Goal: Obtain resource: Download file/media

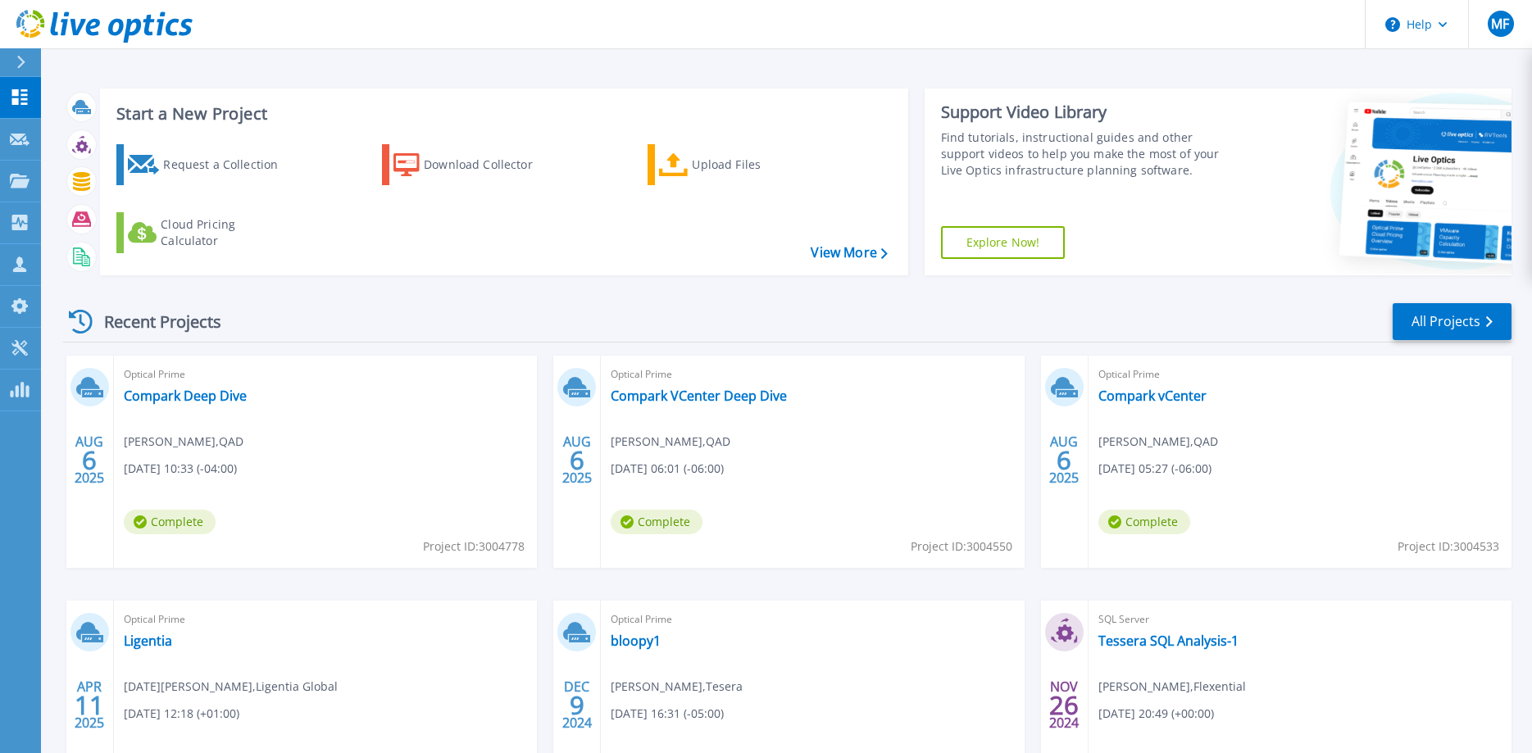
click at [1177, 386] on div "Optical Prime Compark vCenter Mike Pack , QAD 08/06/2025, 05:27 (-06:00) Comple…" at bounding box center [1299, 462] width 423 height 212
click at [1175, 401] on link "Compark vCenter" at bounding box center [1152, 396] width 108 height 16
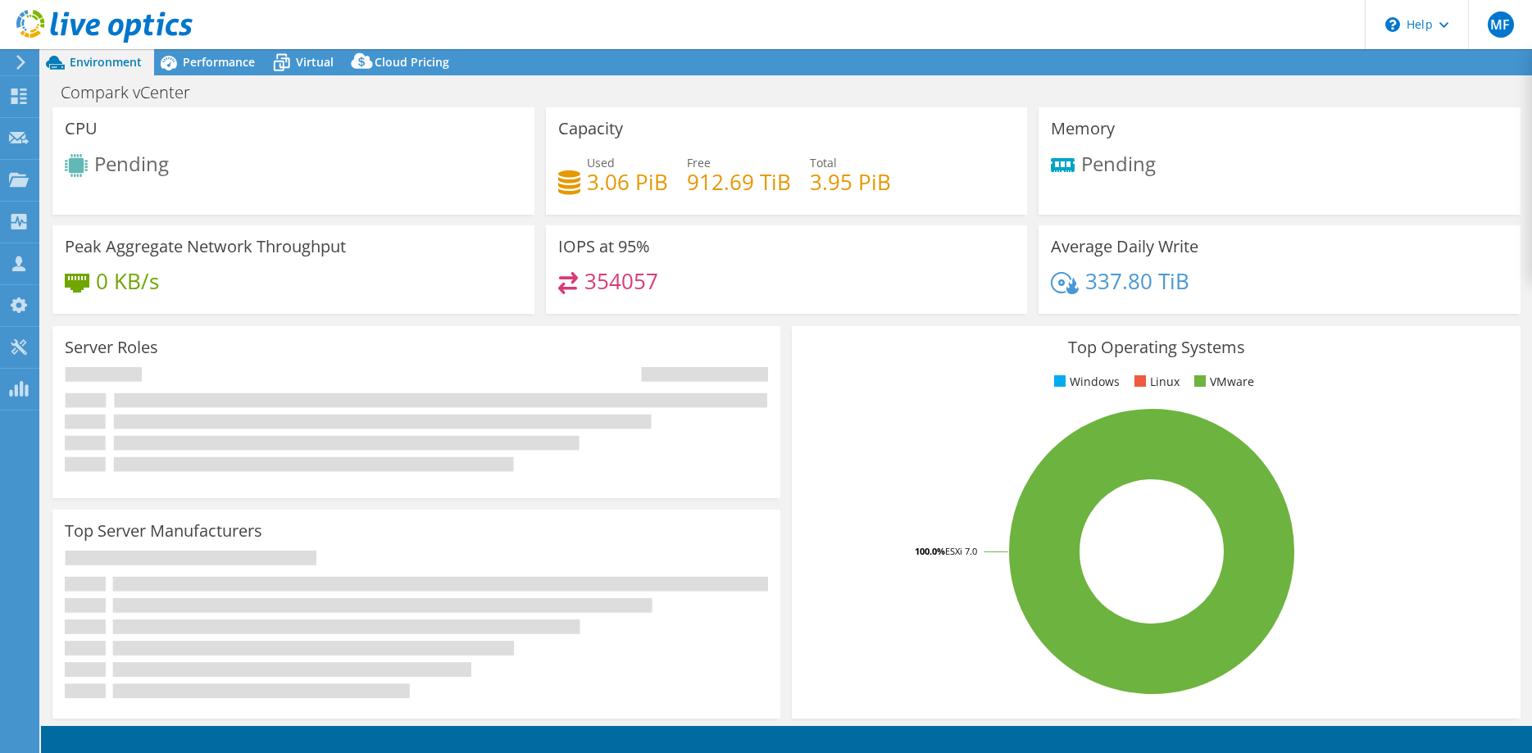
select select "USD"
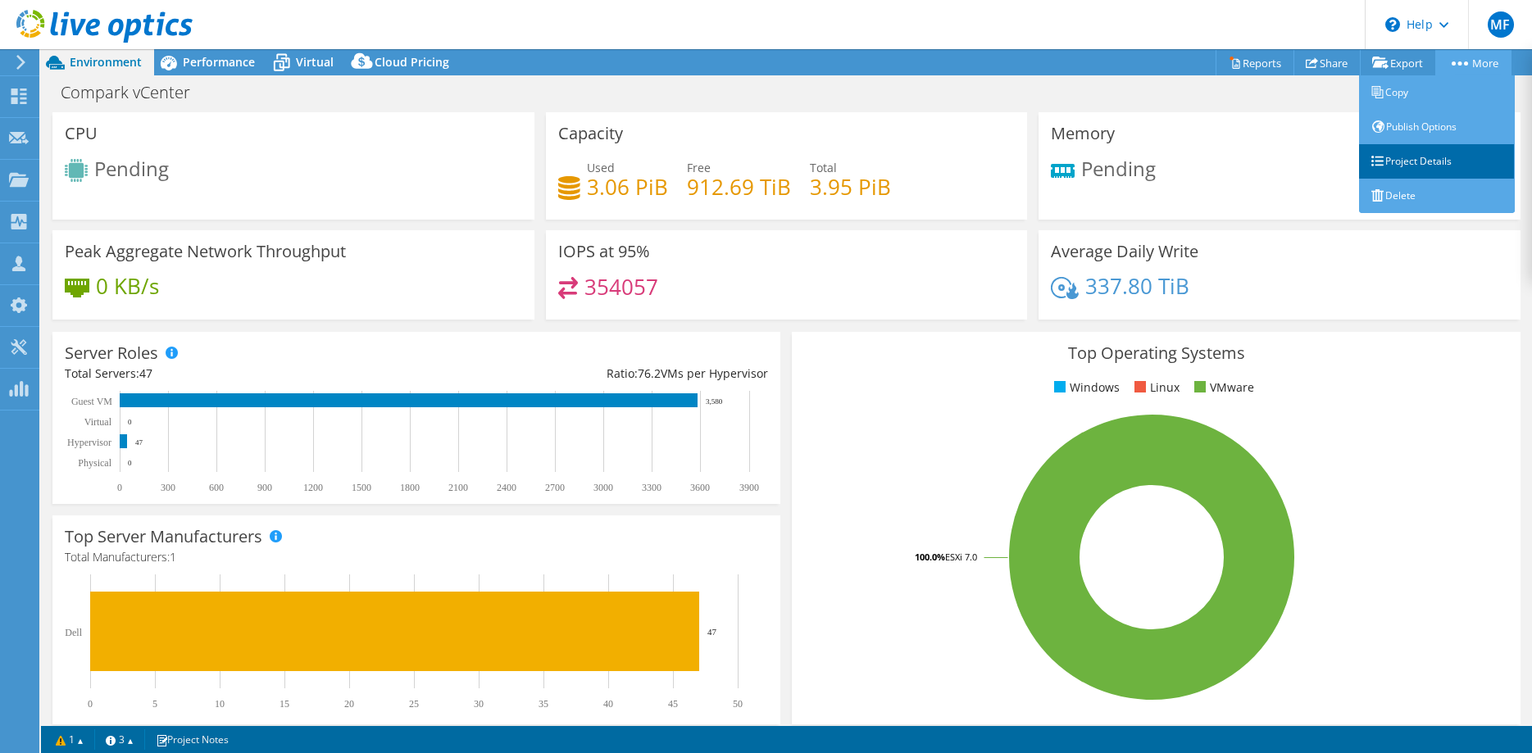
click at [1429, 157] on link "Project Details" at bounding box center [1437, 161] width 156 height 34
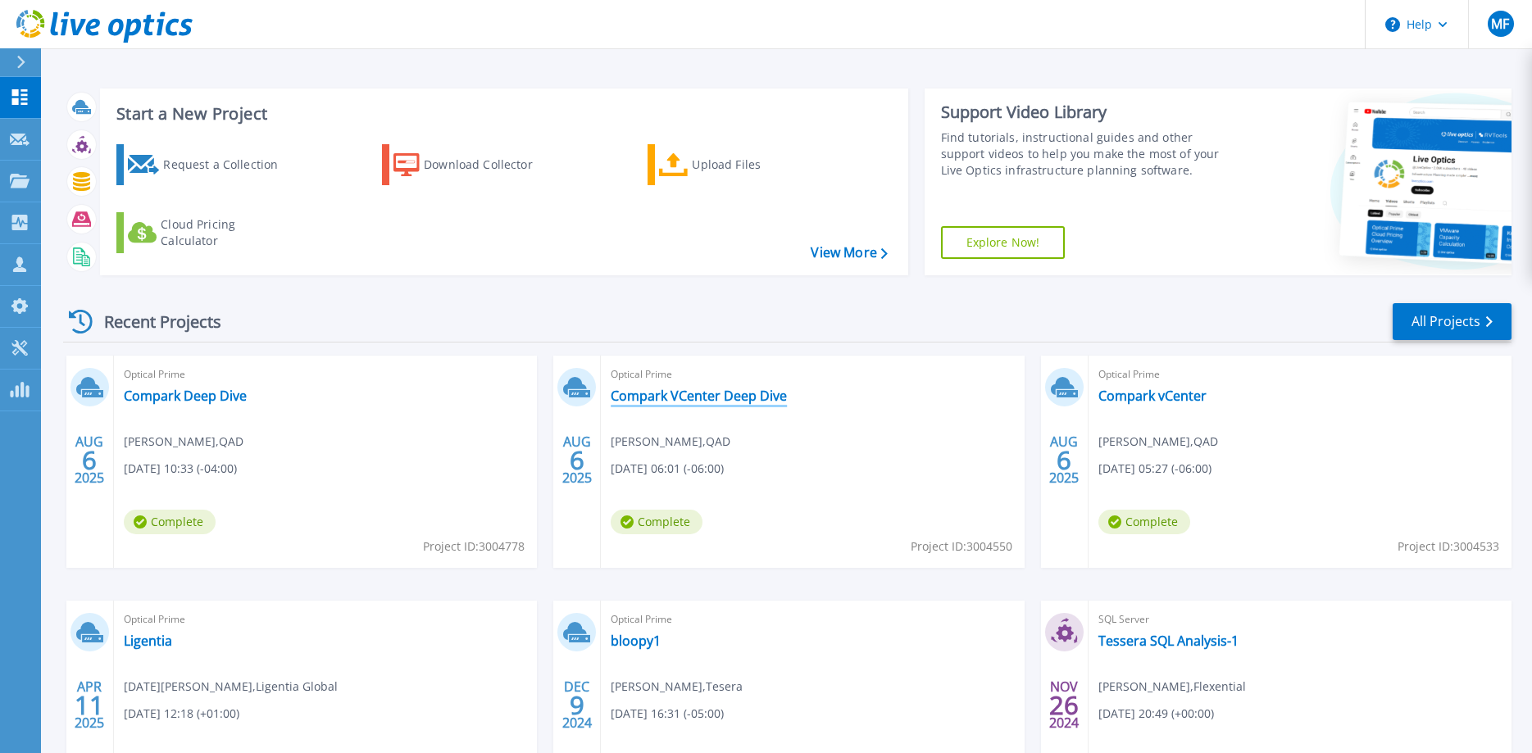
click at [740, 403] on link "Compark VCenter Deep Dive" at bounding box center [699, 396] width 176 height 16
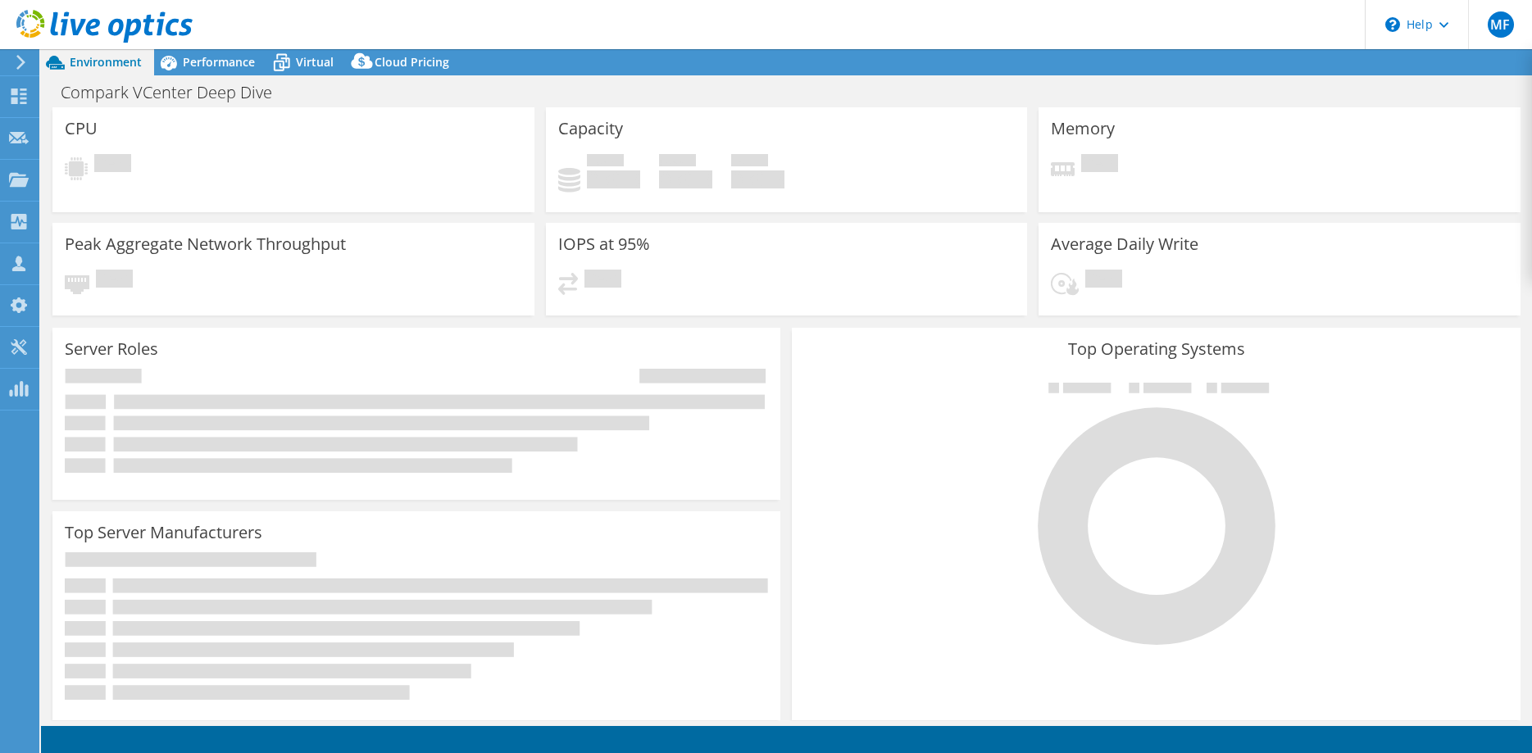
select select "USD"
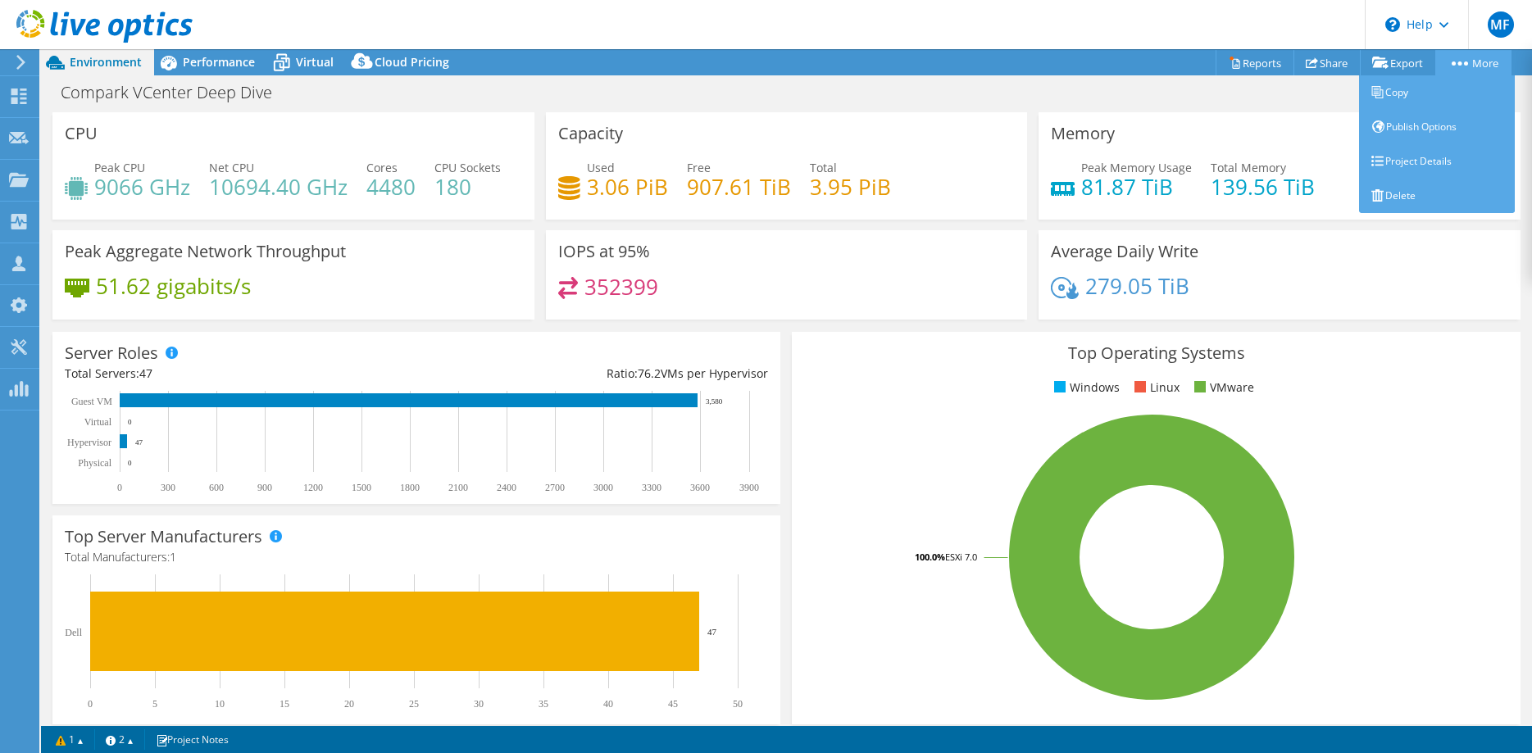
click at [1494, 57] on link "More" at bounding box center [1473, 62] width 76 height 25
click at [1440, 159] on link "Project Details" at bounding box center [1437, 161] width 156 height 34
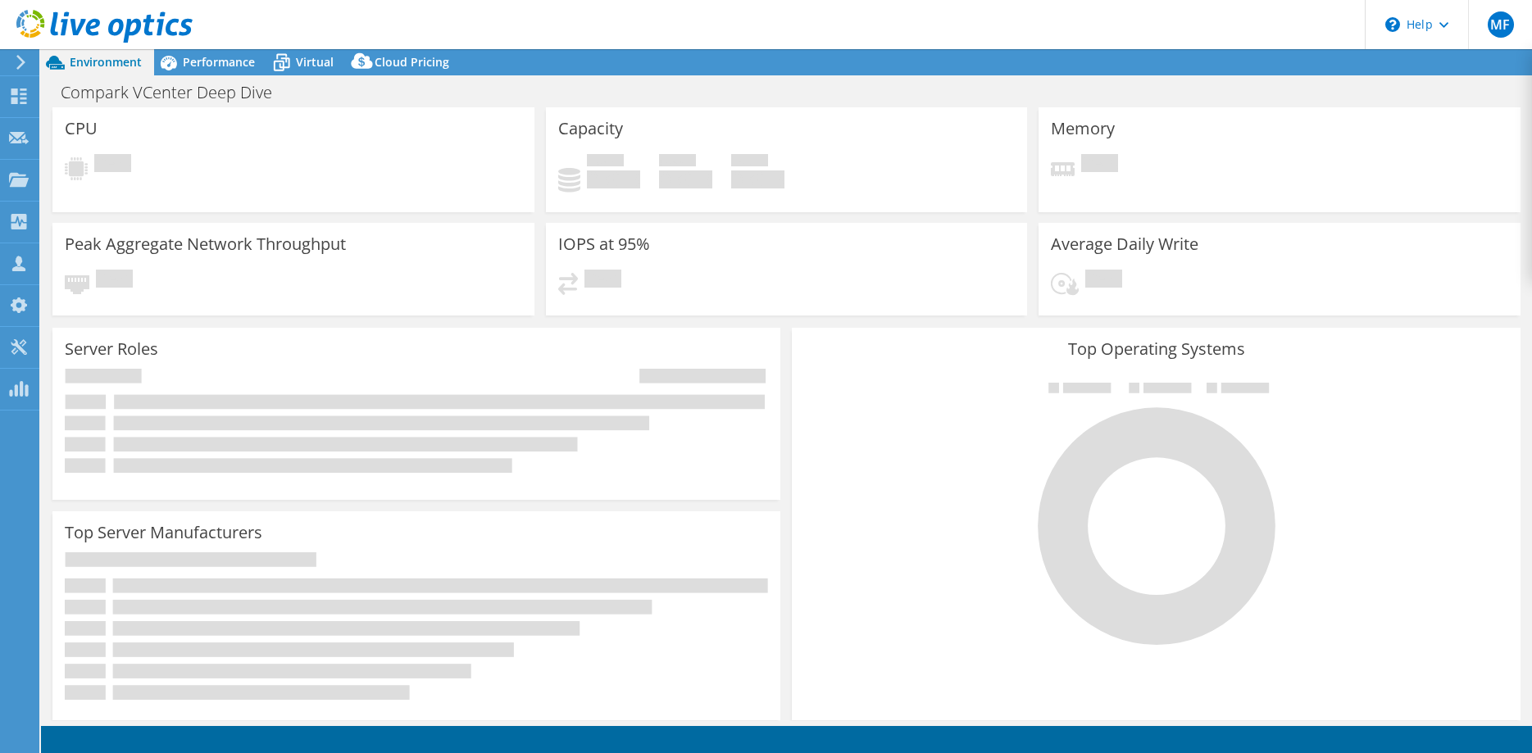
select select "USD"
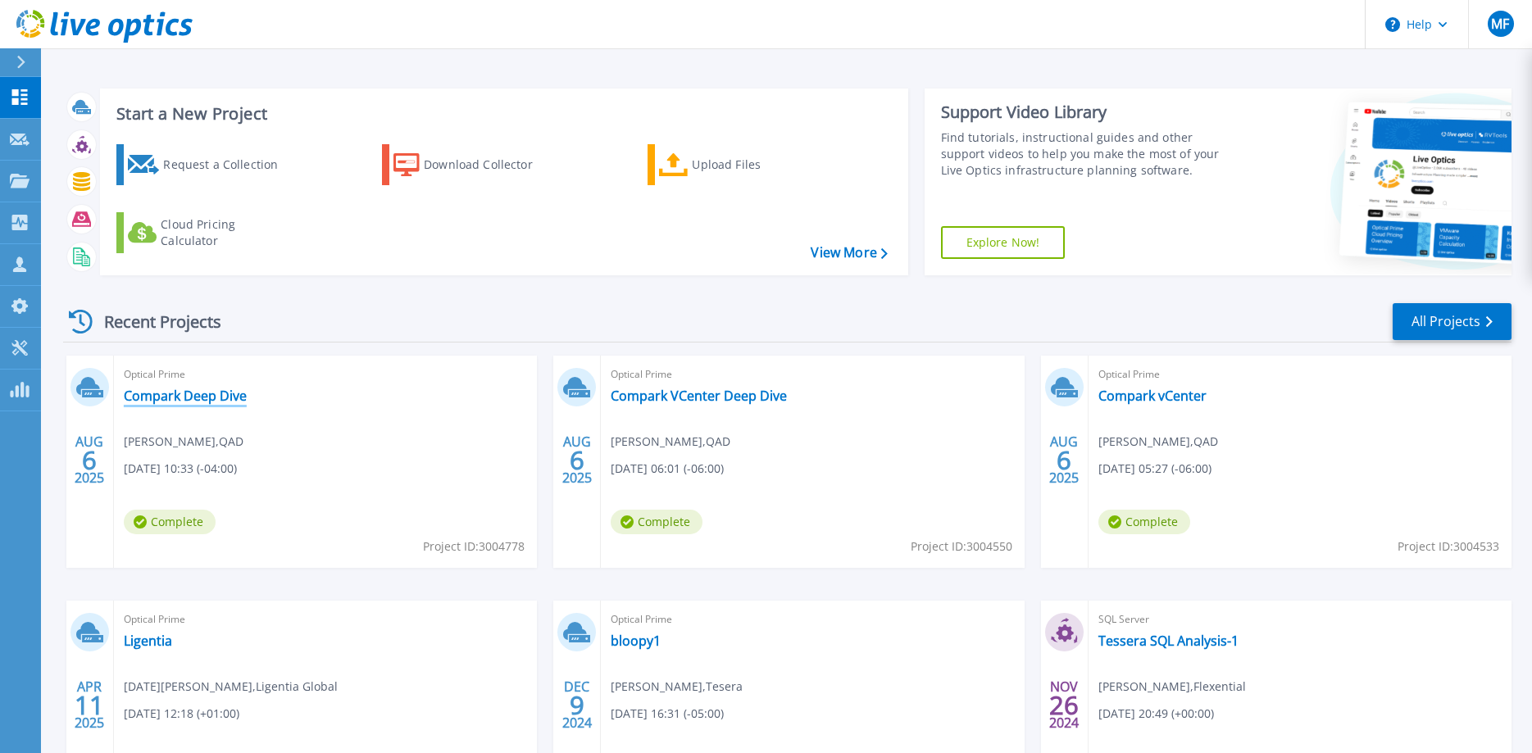
click at [134, 392] on link "Compark Deep Dive" at bounding box center [185, 396] width 123 height 16
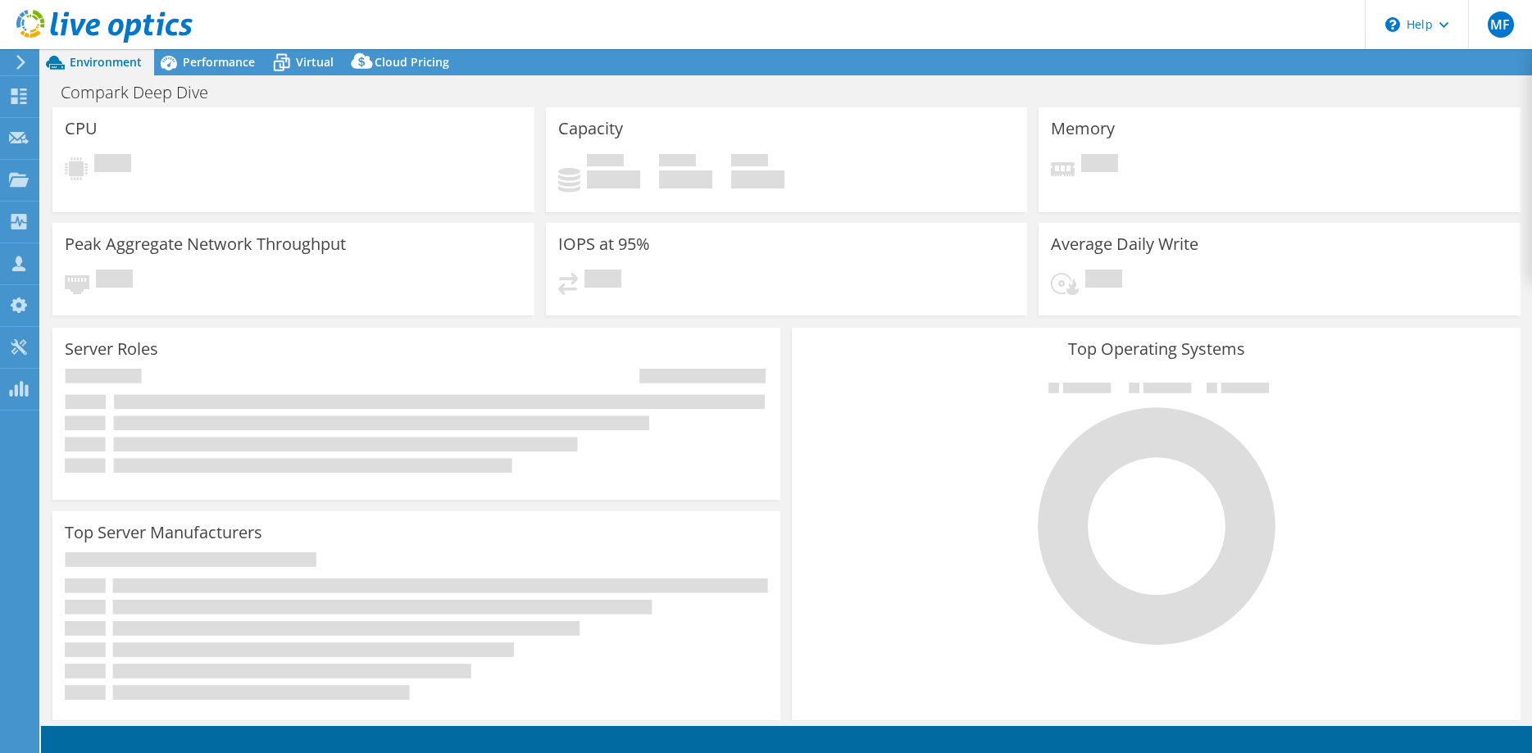
select select "USD"
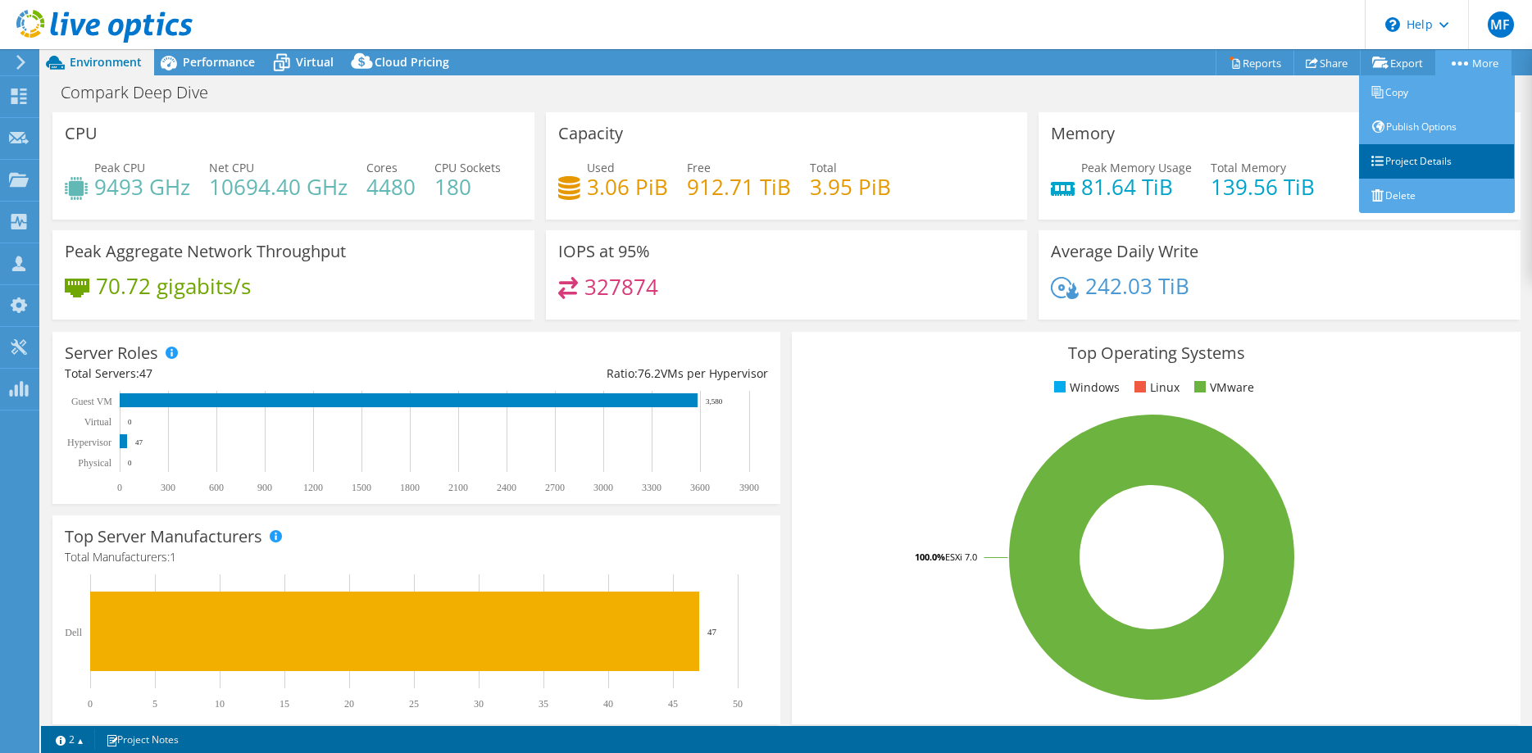
click at [1427, 155] on link "Project Details" at bounding box center [1437, 161] width 156 height 34
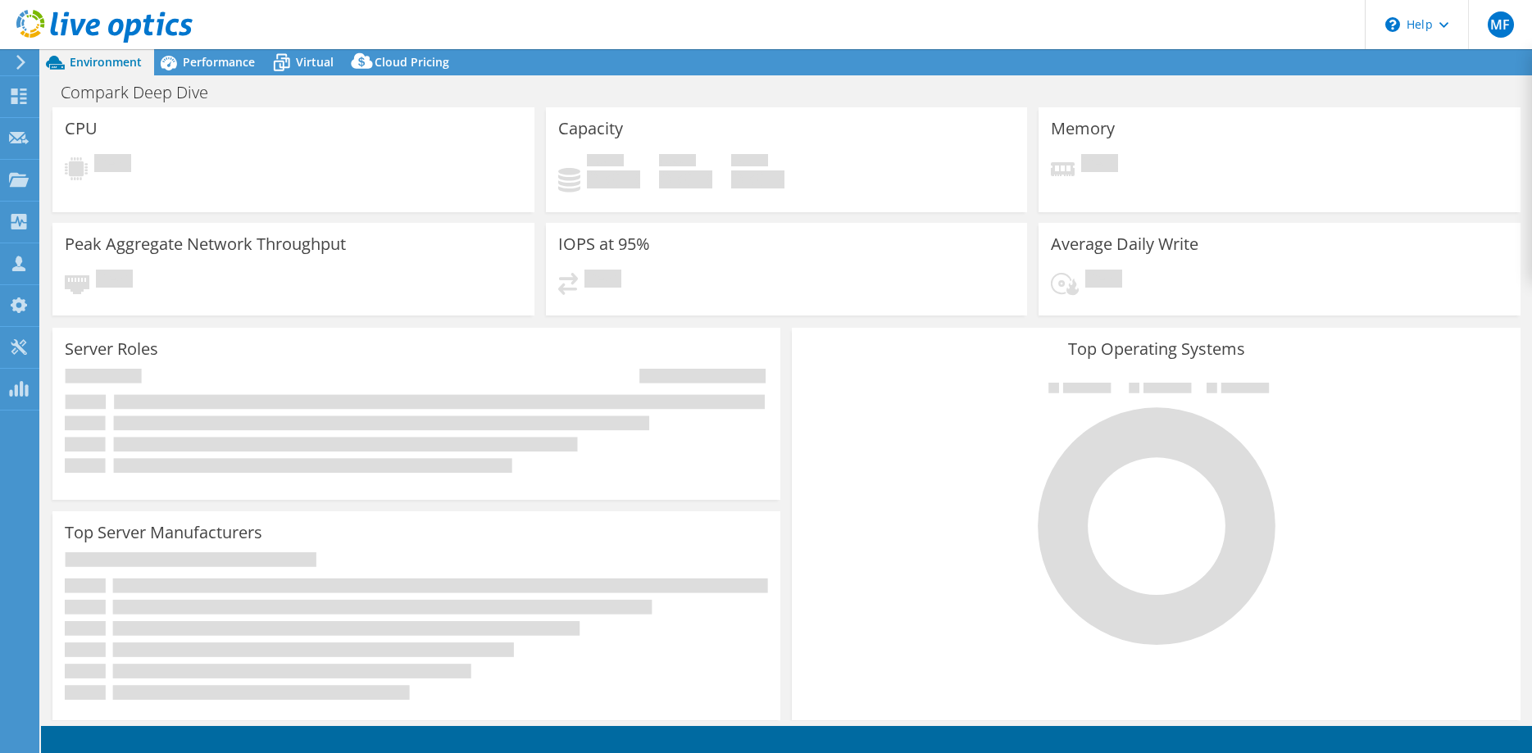
select select "USD"
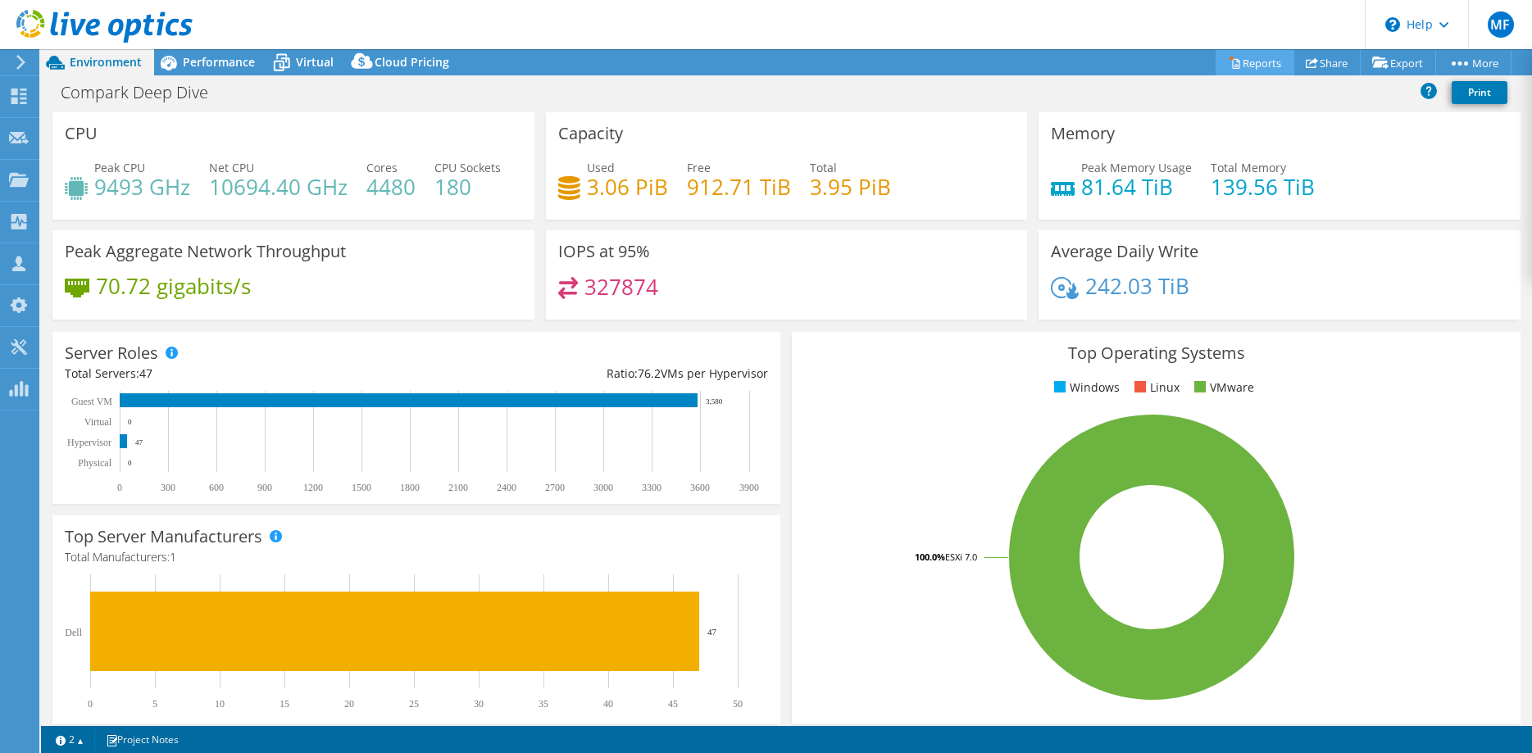
click at [1266, 61] on link "Reports" at bounding box center [1255, 62] width 79 height 25
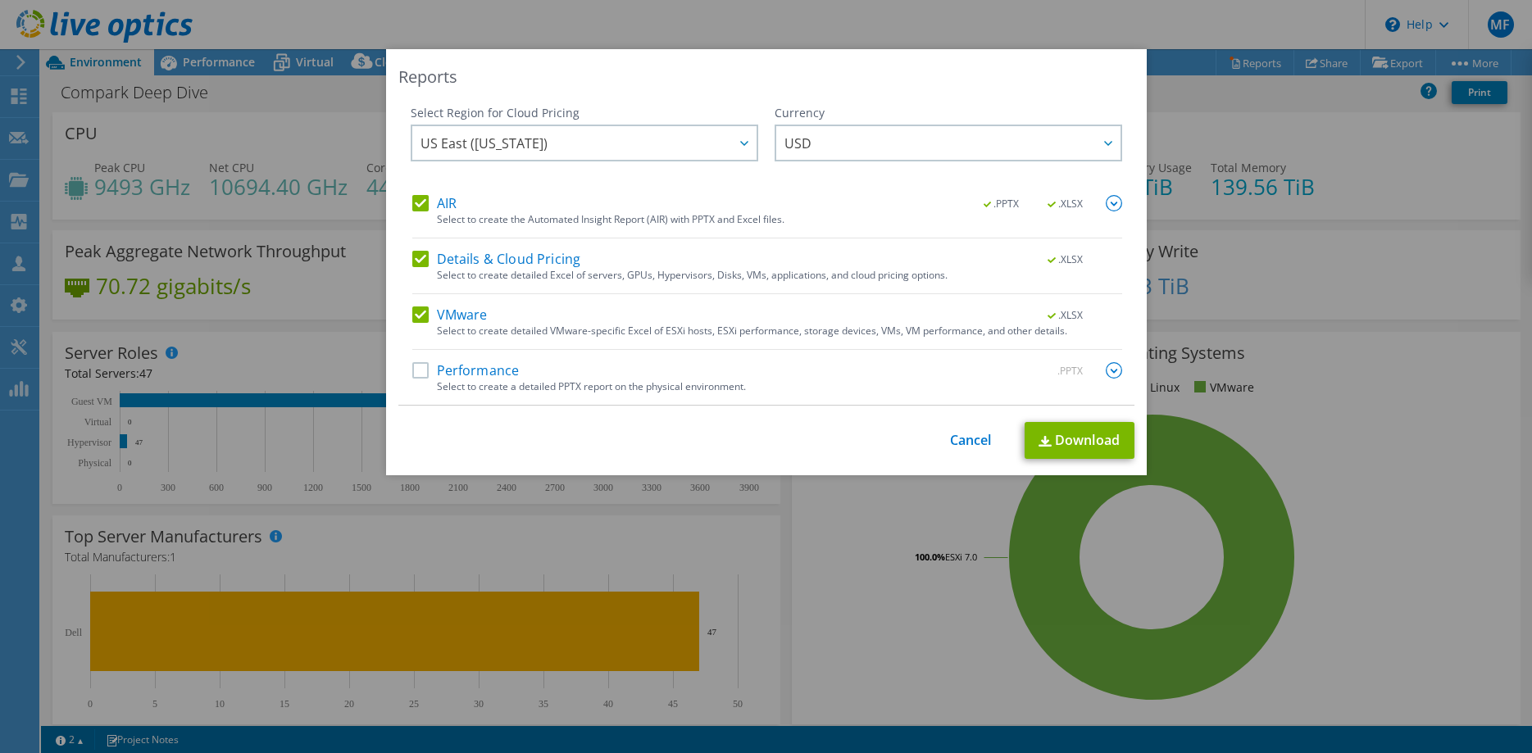
click at [426, 370] on label "Performance" at bounding box center [465, 370] width 107 height 16
click at [0, 0] on input "Performance" at bounding box center [0, 0] width 0 height 0
click at [1118, 371] on img at bounding box center [1114, 370] width 16 height 16
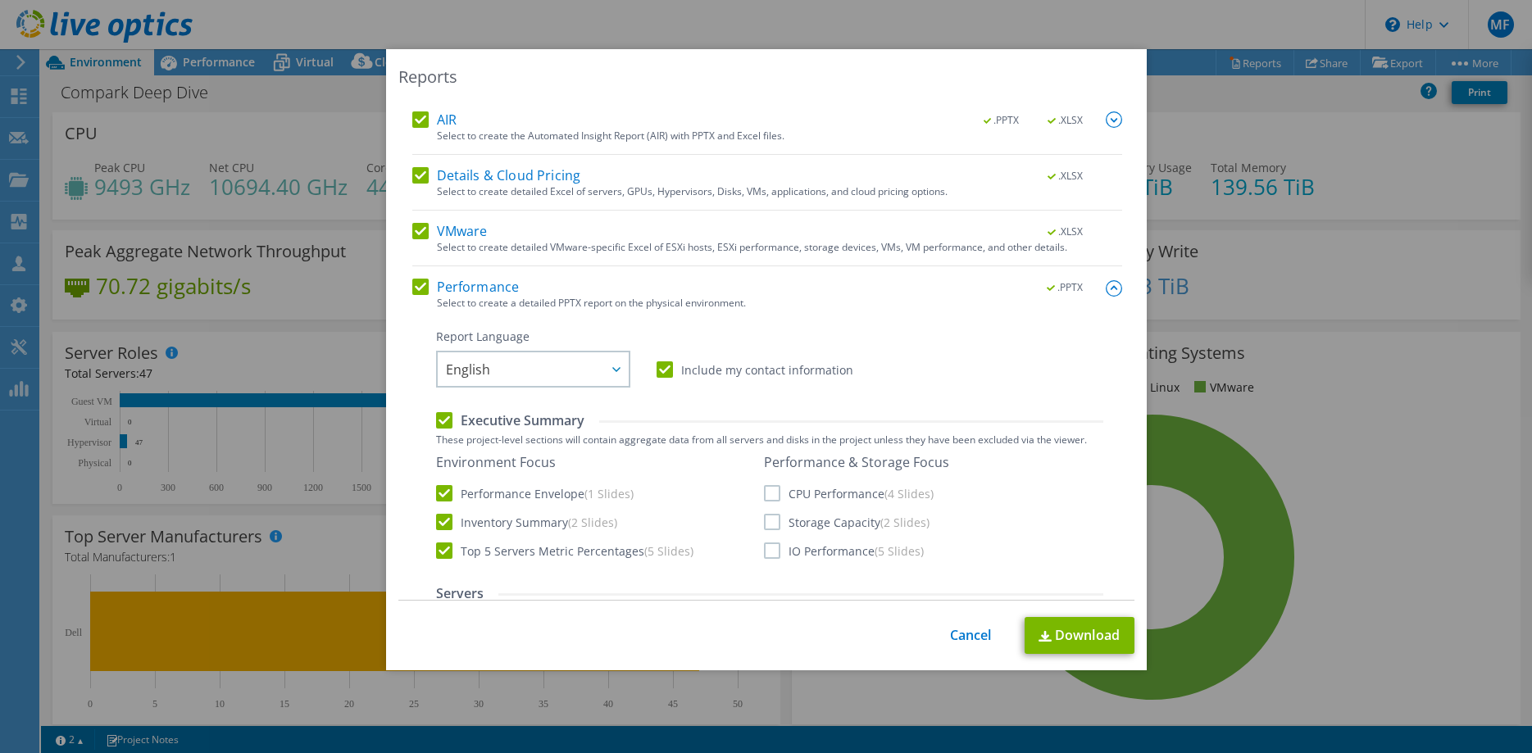
scroll to position [167, 0]
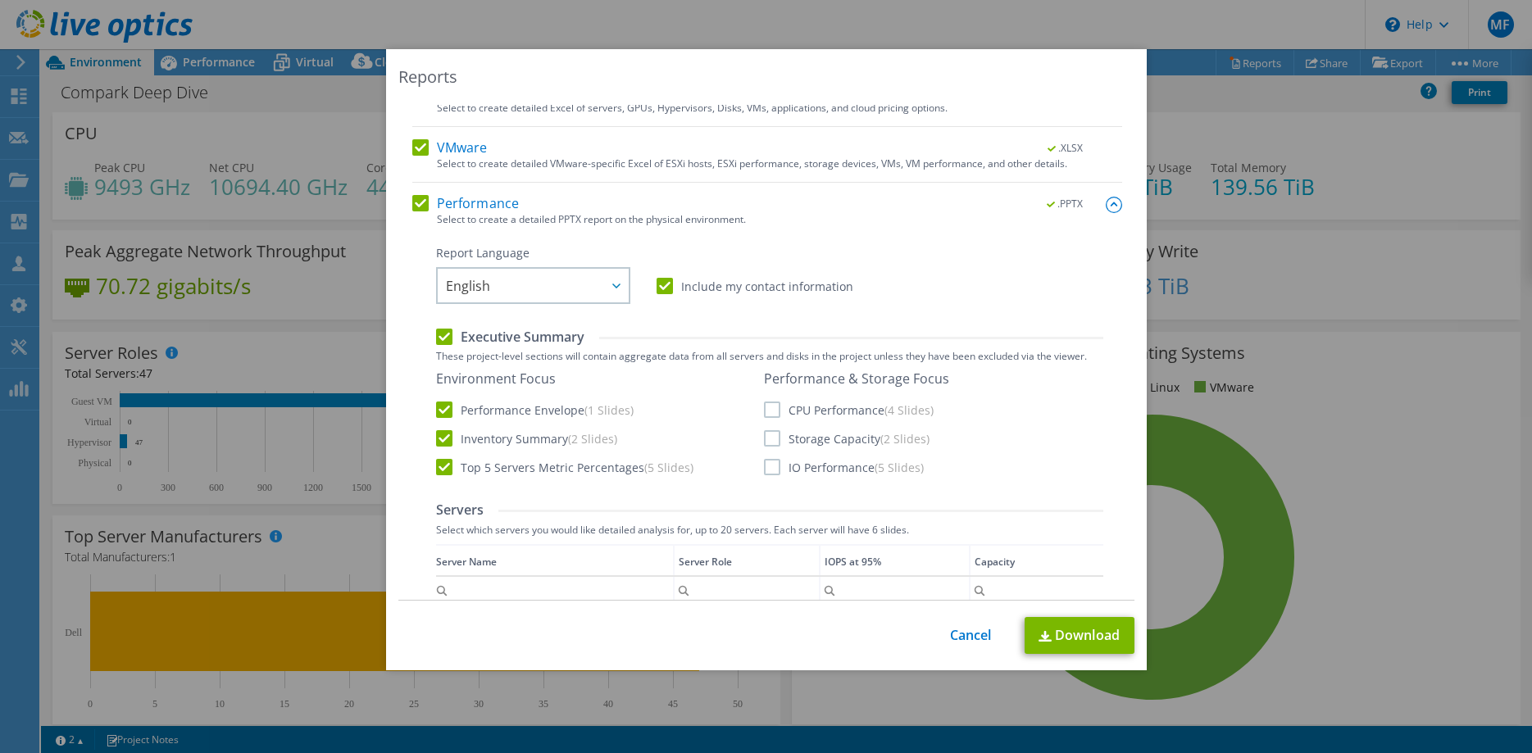
click at [773, 412] on label "CPU Performance (4 Slides)" at bounding box center [849, 410] width 170 height 16
click at [0, 0] on input "CPU Performance (4 Slides)" at bounding box center [0, 0] width 0 height 0
click at [767, 438] on label "Storage Capacity (2 Slides)" at bounding box center [847, 438] width 166 height 16
click at [0, 0] on input "Storage Capacity (2 Slides)" at bounding box center [0, 0] width 0 height 0
click at [770, 469] on label "IO Performance (5 Slides)" at bounding box center [844, 467] width 160 height 16
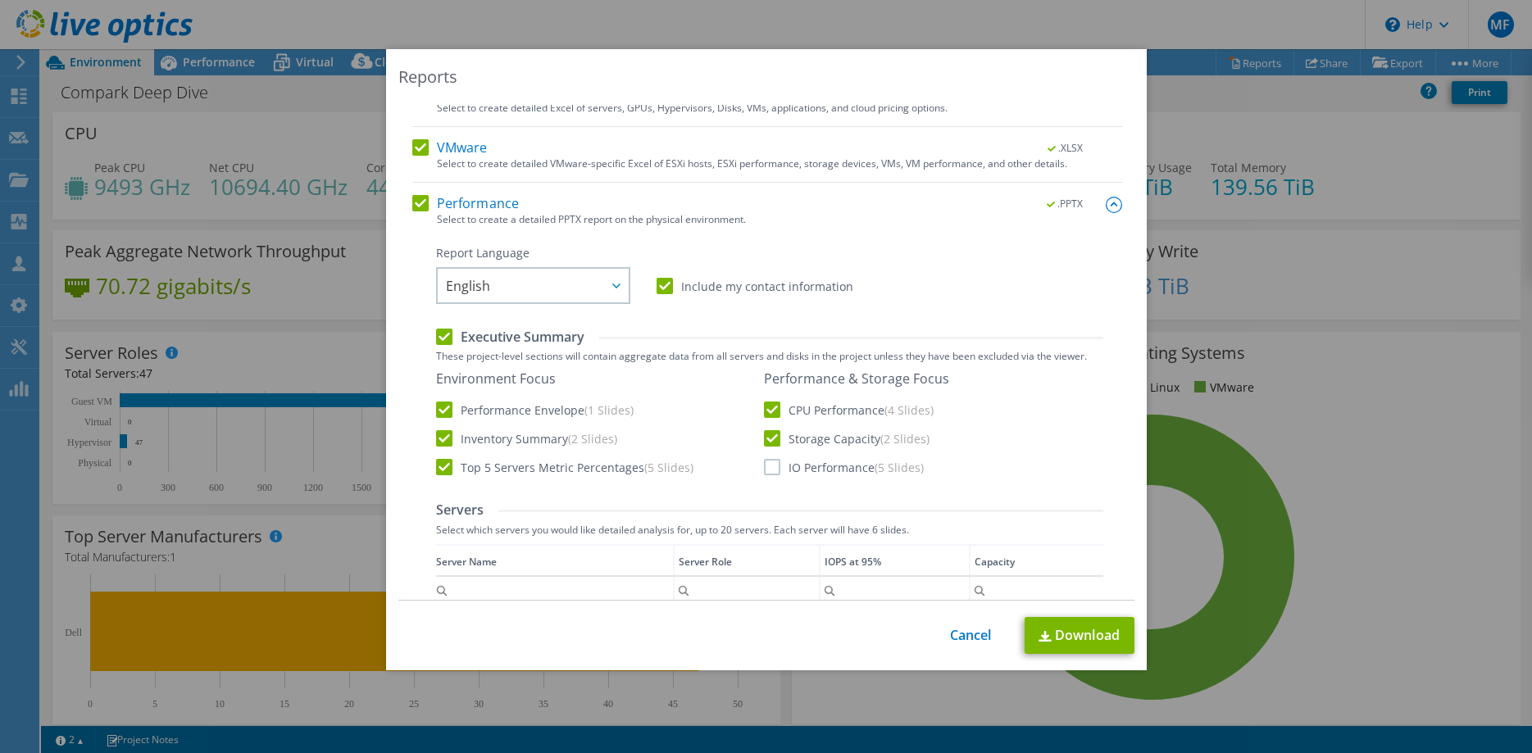
click at [0, 0] on input "IO Performance (5 Slides)" at bounding box center [0, 0] width 0 height 0
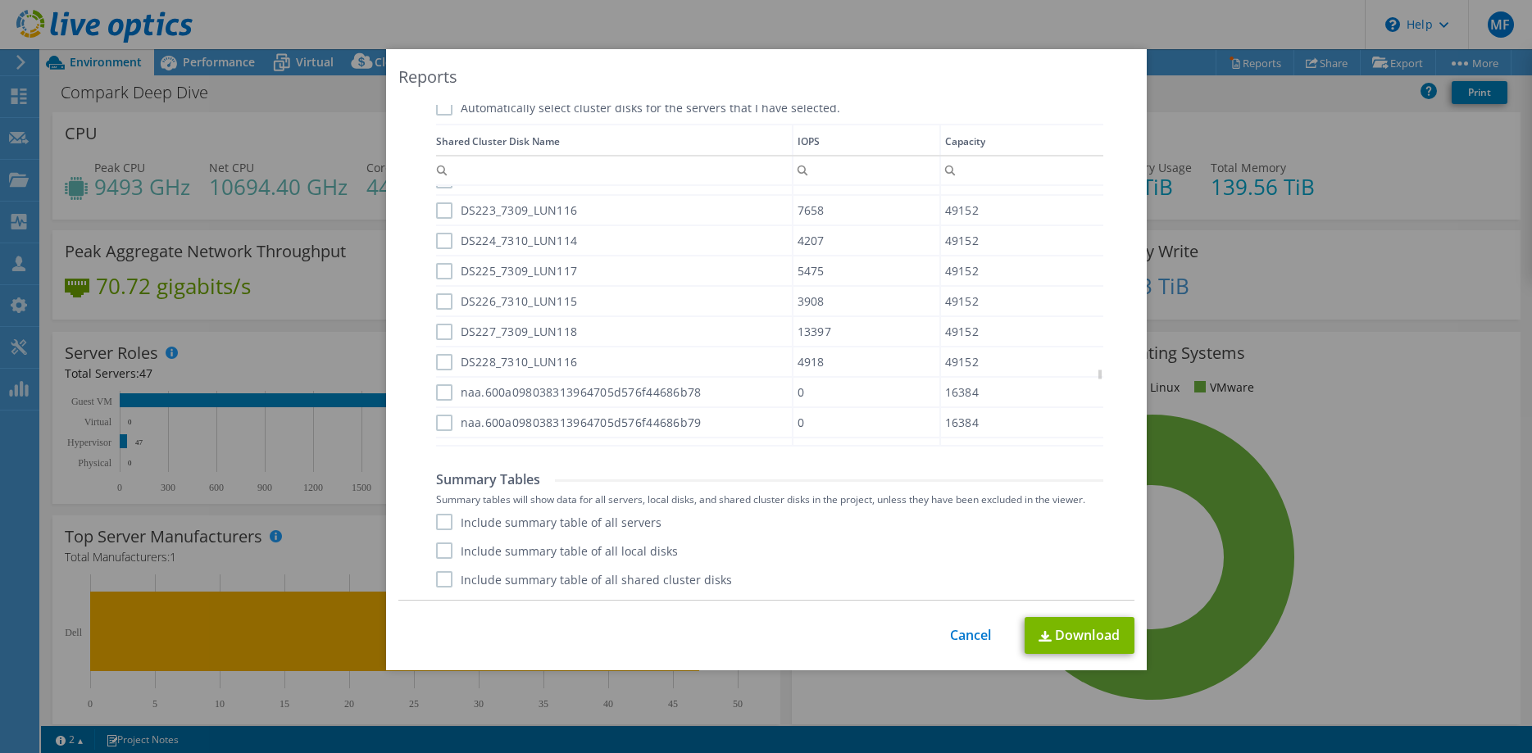
scroll to position [5508, 0]
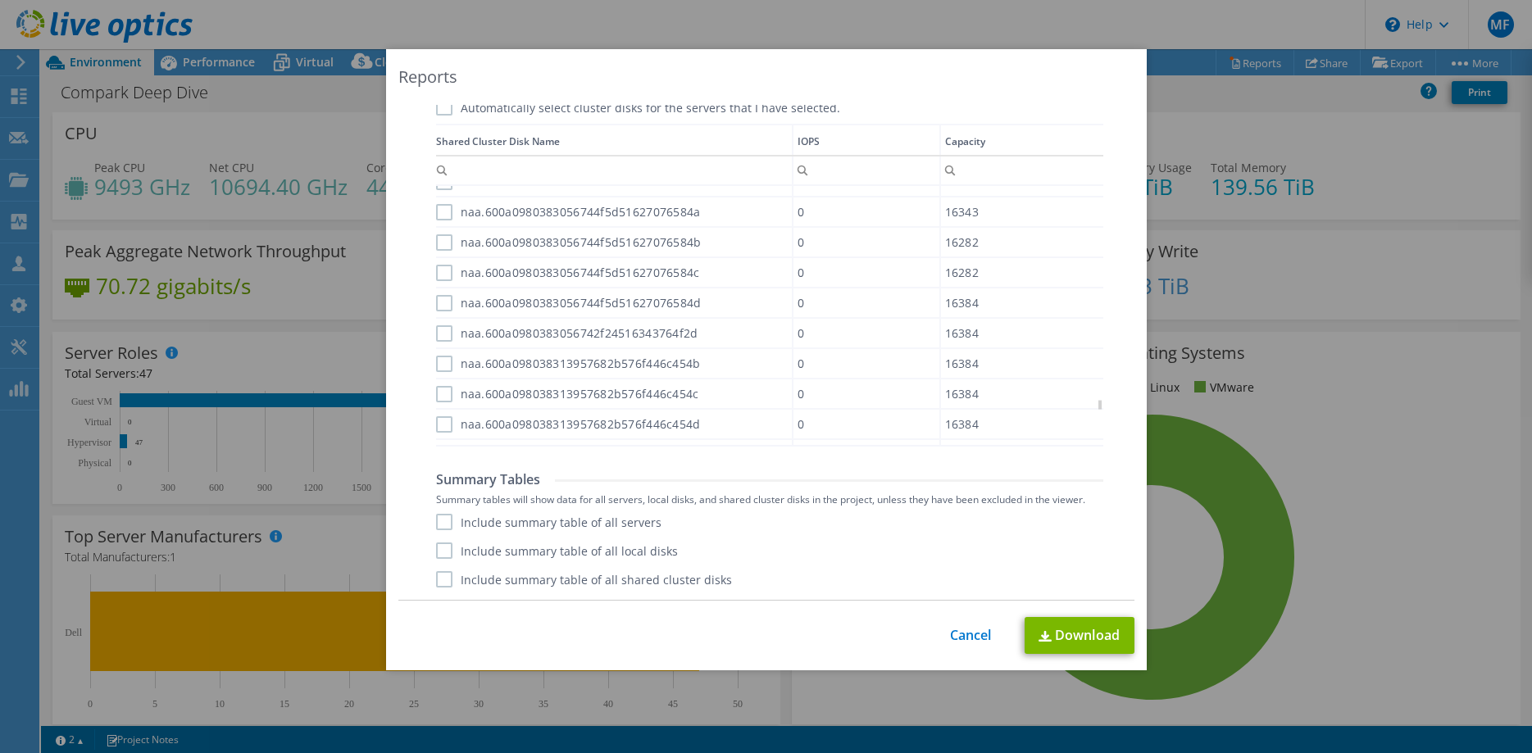
click at [445, 526] on label "Include summary table of all servers" at bounding box center [548, 522] width 225 height 16
click at [0, 0] on input "Include summary table of all servers" at bounding box center [0, 0] width 0 height 0
click at [449, 550] on label "Include summary table of all local disks" at bounding box center [557, 551] width 242 height 16
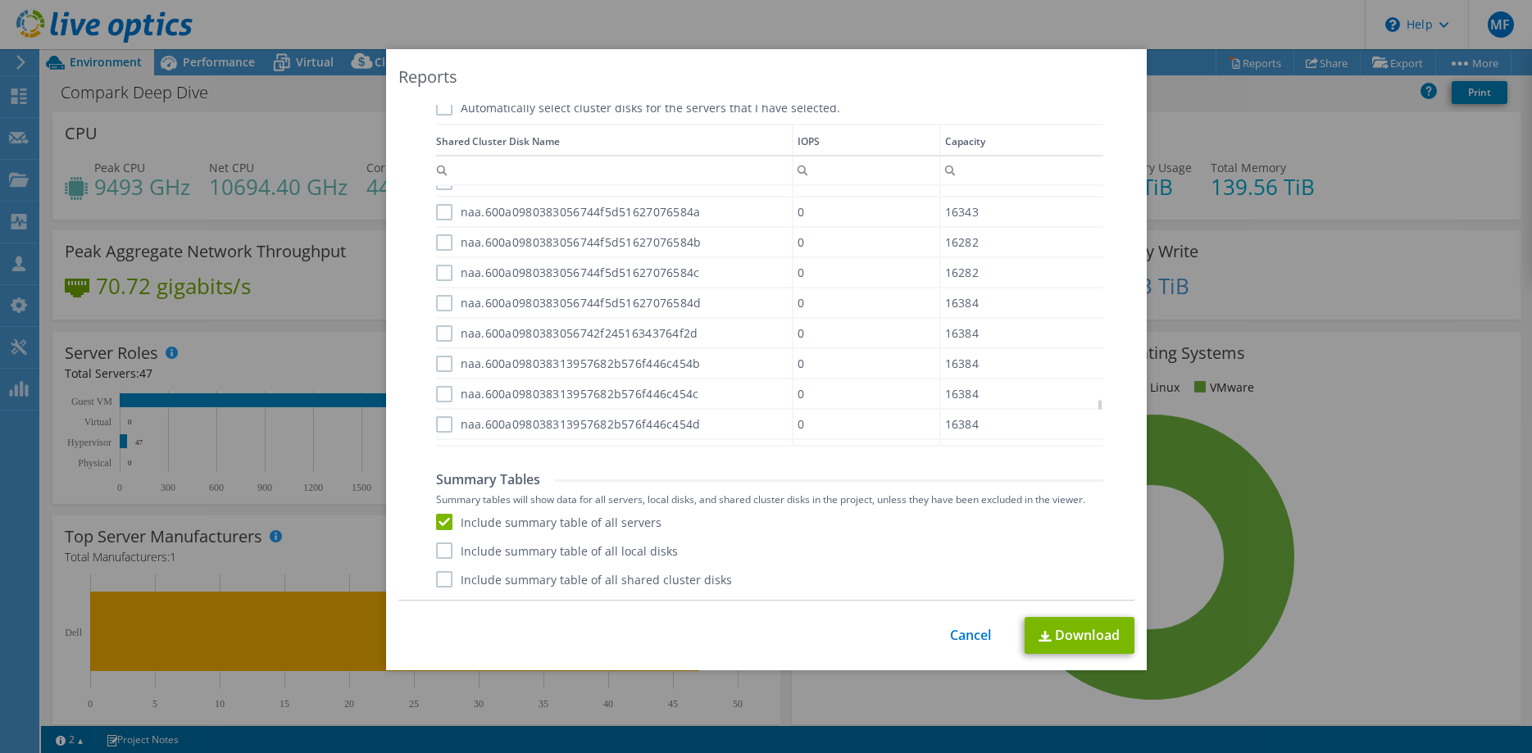
click at [0, 0] on input "Include summary table of all local disks" at bounding box center [0, 0] width 0 height 0
click at [448, 570] on div "Include summary table of all servers Include summary table of all local disks I…" at bounding box center [769, 551] width 667 height 74
click at [441, 583] on label "Include summary table of all shared cluster disks" at bounding box center [584, 579] width 296 height 16
click at [0, 0] on input "Include summary table of all shared cluster disks" at bounding box center [0, 0] width 0 height 0
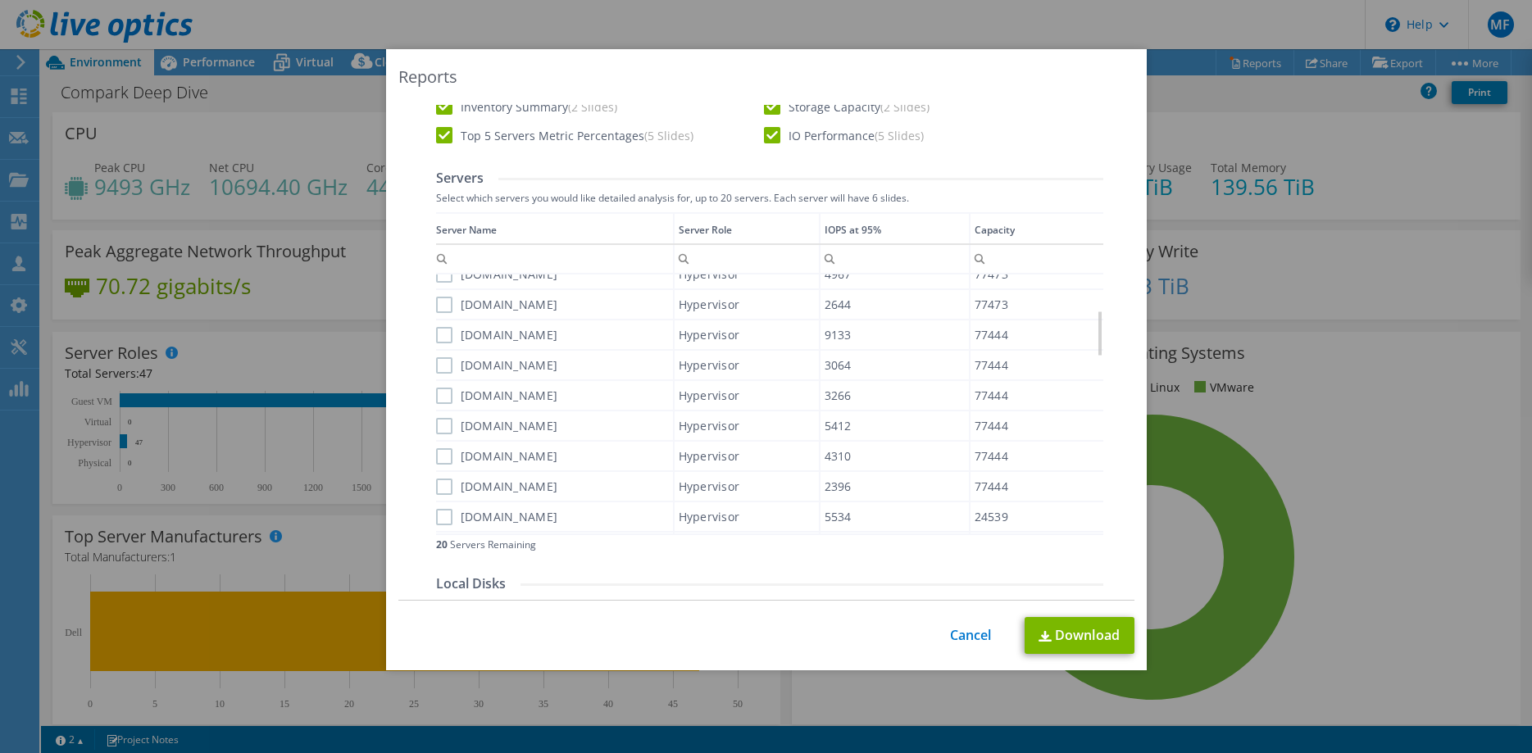
scroll to position [0, 0]
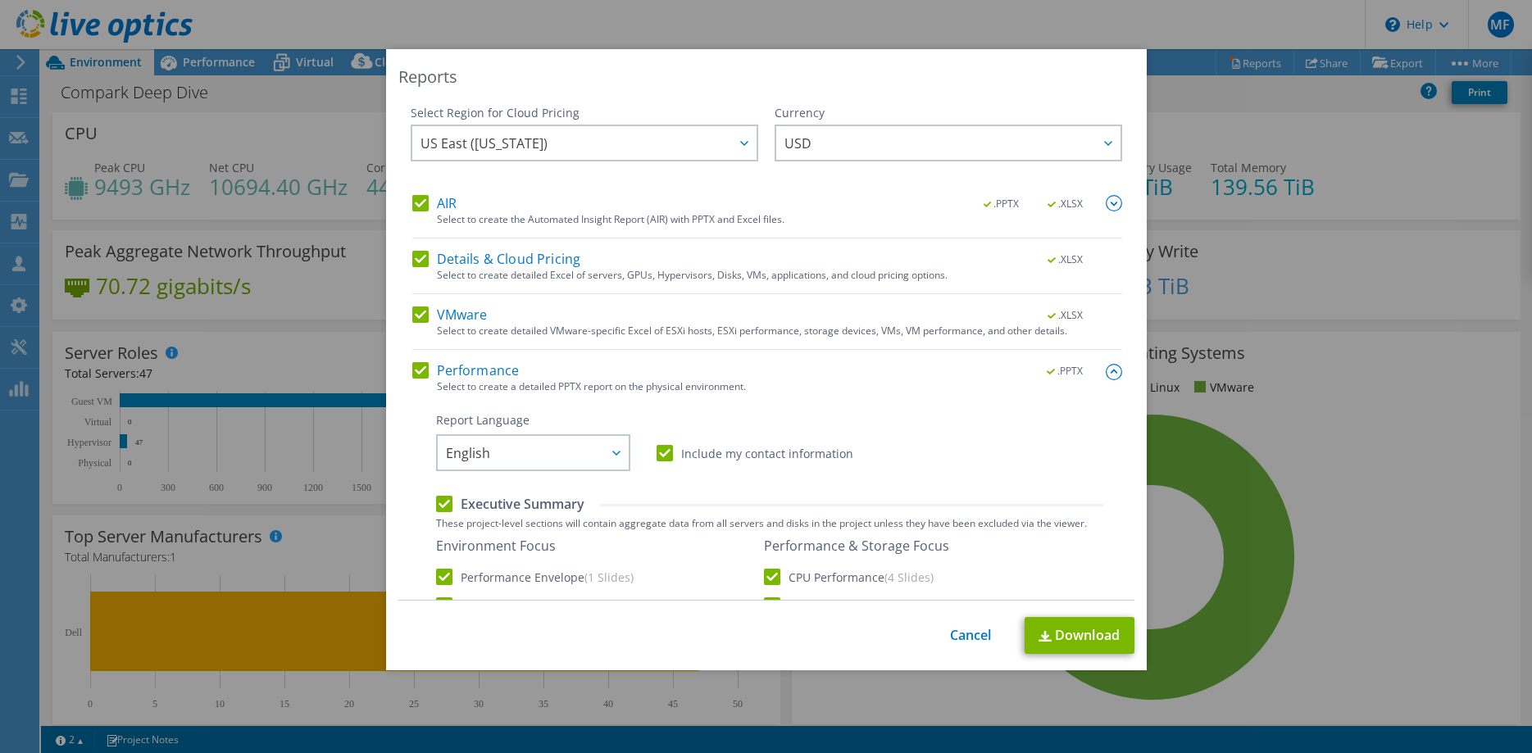
click at [1102, 206] on div ".PPTX .XLSX" at bounding box center [1042, 204] width 158 height 18
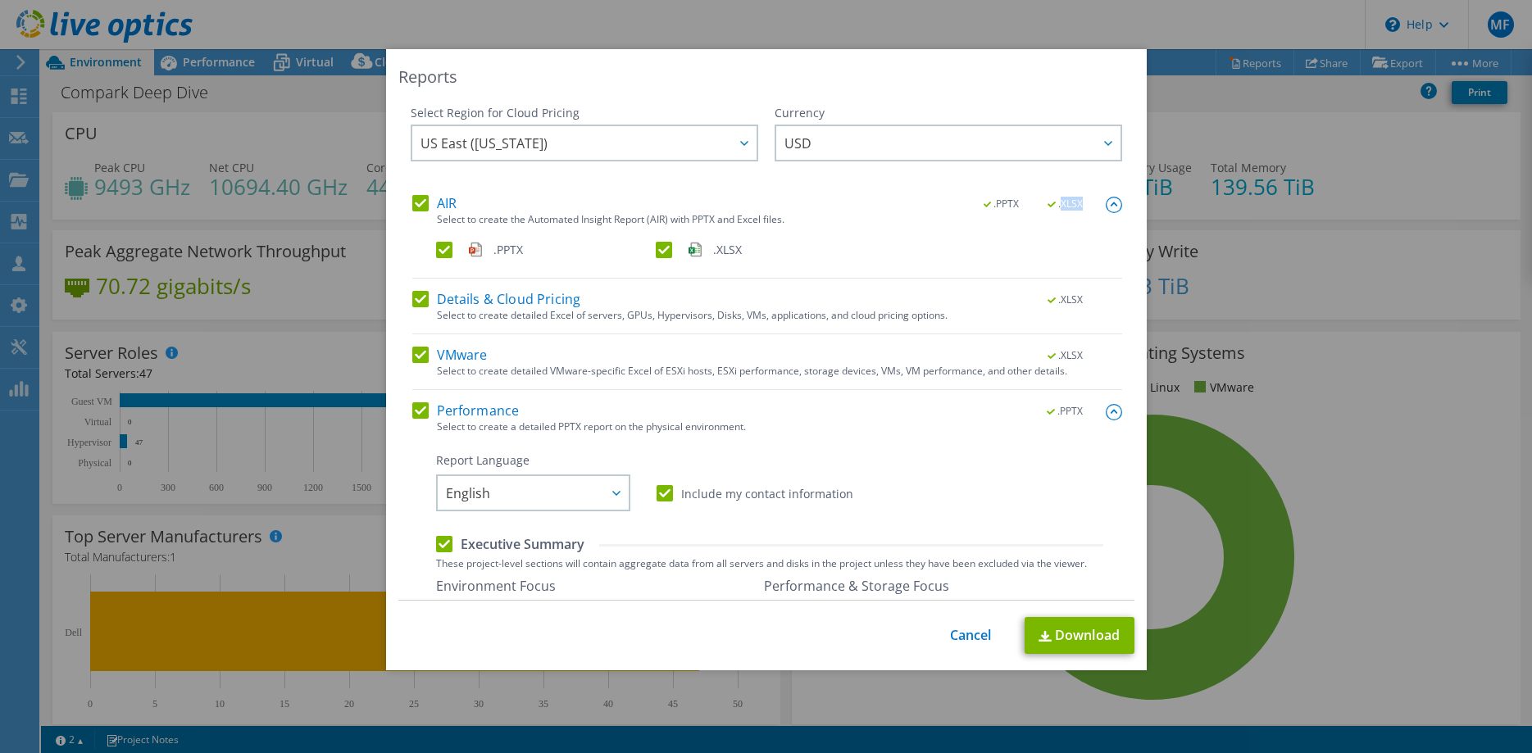
click at [1102, 206] on div ".PPTX .XLSX" at bounding box center [1042, 204] width 158 height 18
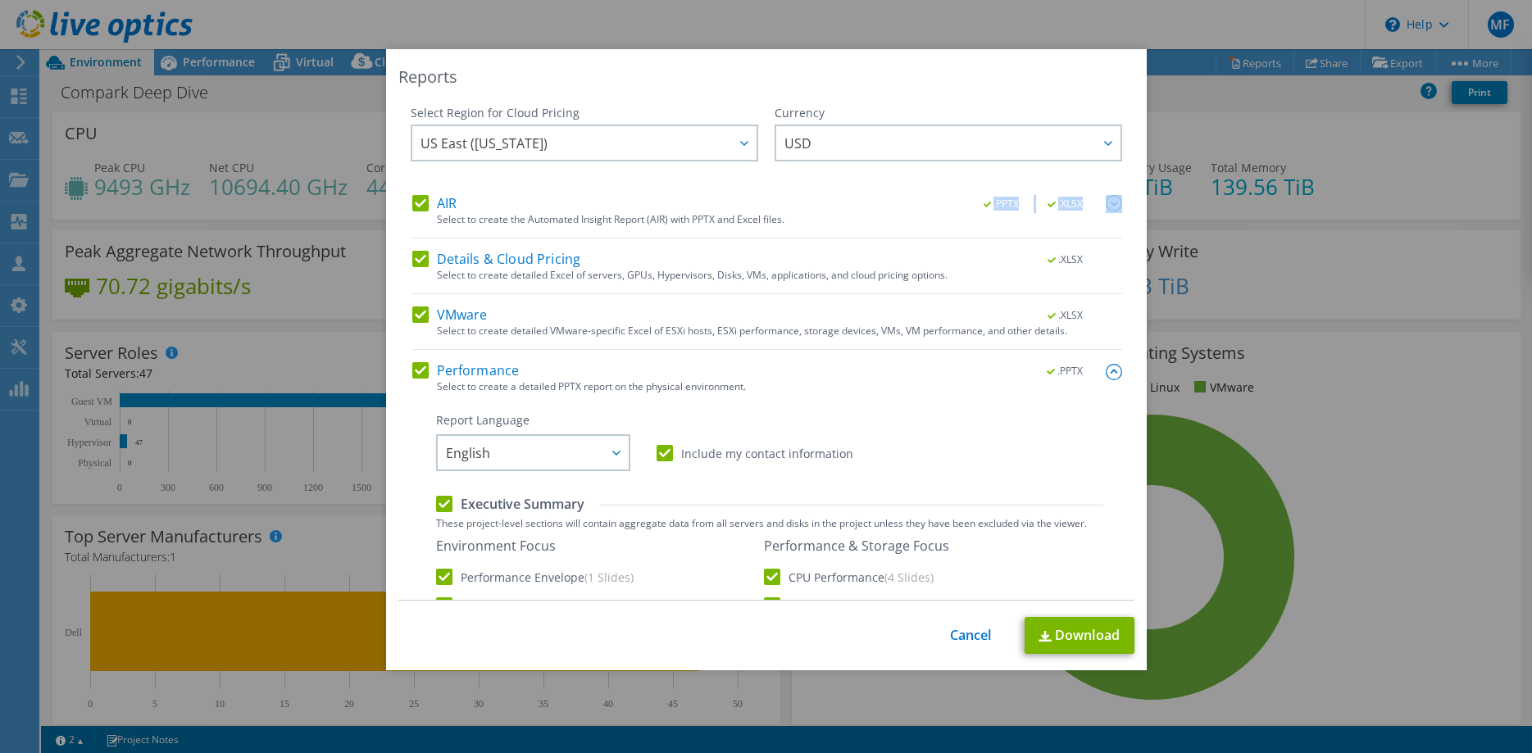
click at [1102, 206] on div ".PPTX .XLSX" at bounding box center [1042, 204] width 158 height 18
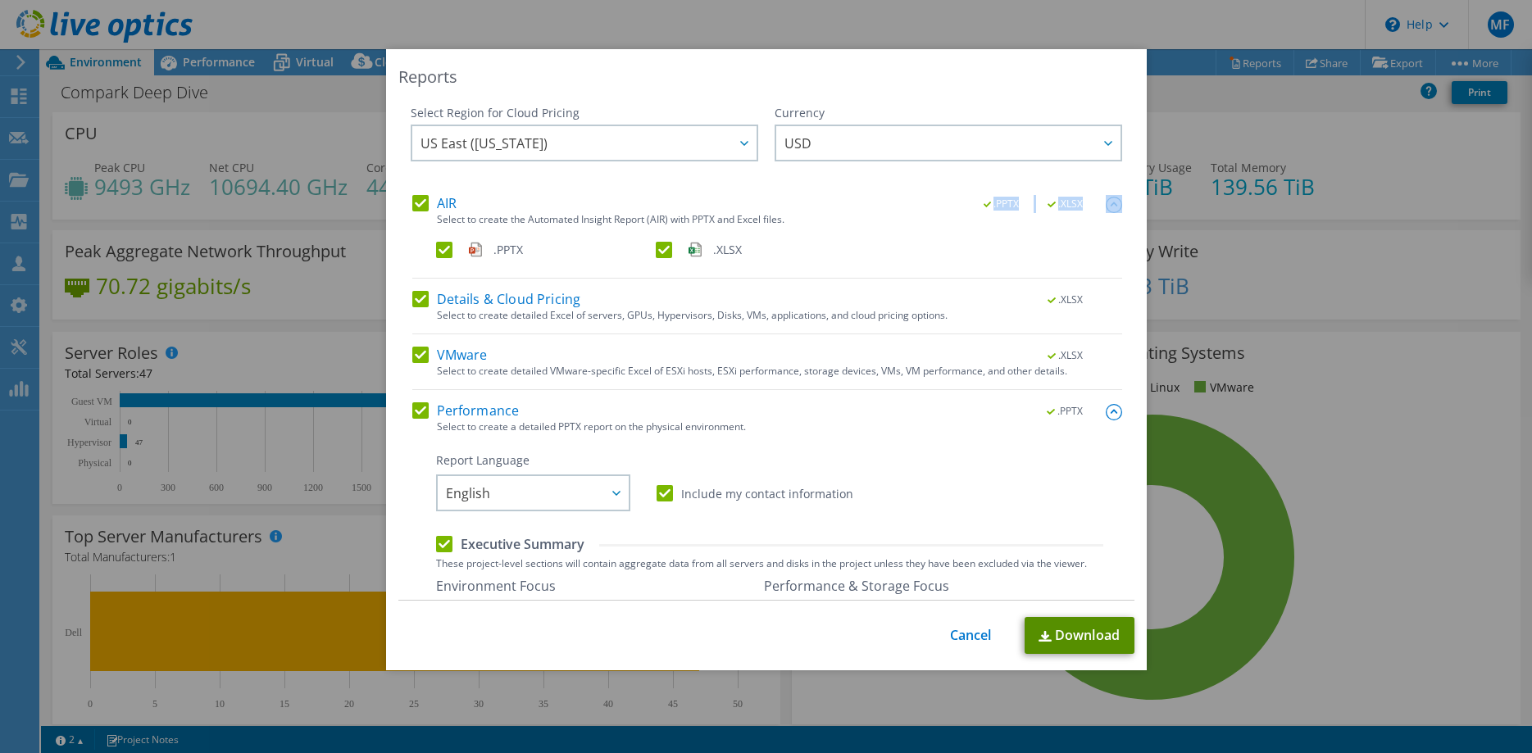
click at [1073, 639] on link "Download" at bounding box center [1080, 635] width 110 height 37
